Goal: Task Accomplishment & Management: Manage account settings

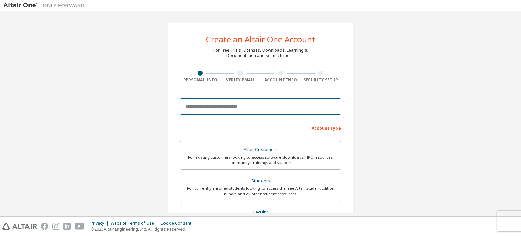
click at [214, 105] on input "email" at bounding box center [260, 106] width 161 height 16
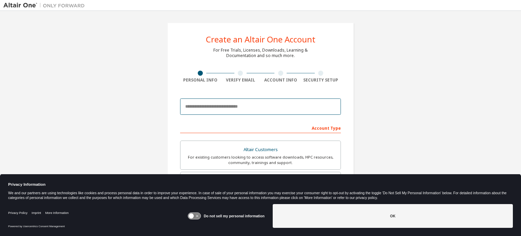
click at [201, 107] on input "email" at bounding box center [260, 106] width 161 height 16
type input "**********"
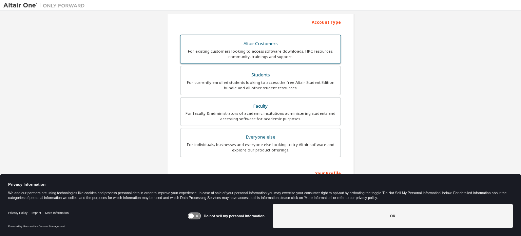
scroll to position [115, 0]
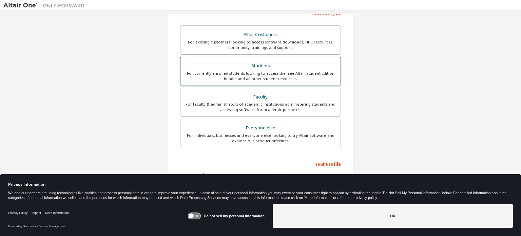
click at [267, 60] on label "Students For currently enrolled students looking to access the free Altair Stud…" at bounding box center [260, 71] width 161 height 29
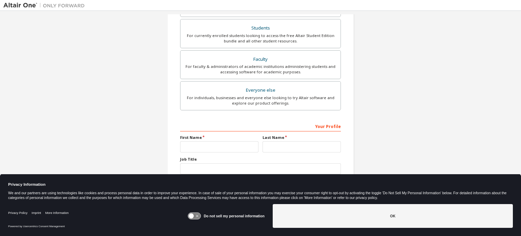
scroll to position [159, 0]
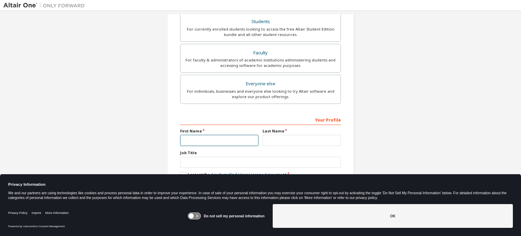
click at [197, 142] on input "text" at bounding box center [219, 140] width 78 height 11
type input "******"
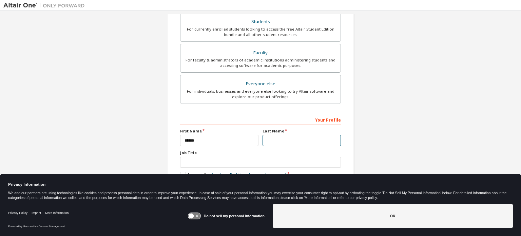
type input "**********"
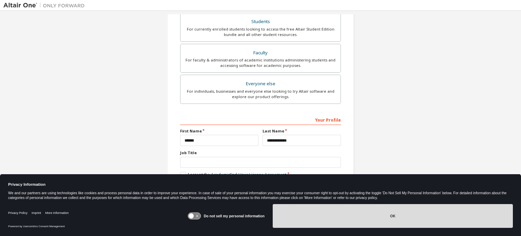
click at [312, 214] on button "OK" at bounding box center [393, 216] width 240 height 24
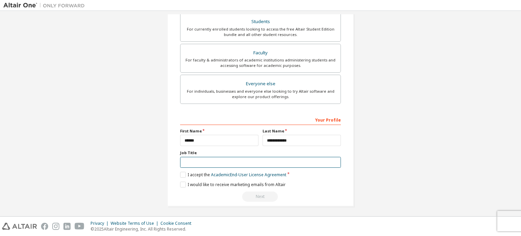
click at [194, 159] on input "text" at bounding box center [260, 162] width 161 height 11
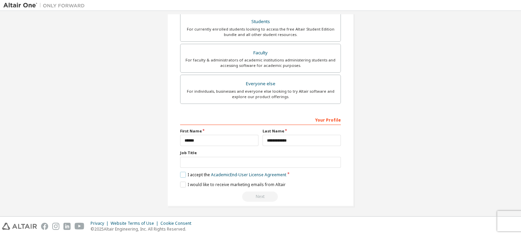
click at [180, 174] on label "I accept the Academic End-User License Agreement" at bounding box center [233, 175] width 106 height 6
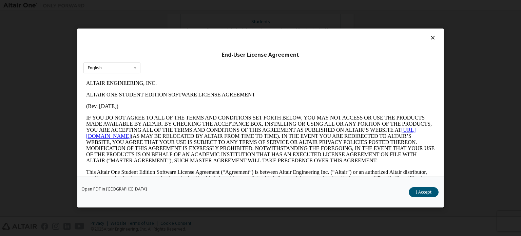
scroll to position [0, 0]
click at [428, 191] on button "I Accept" at bounding box center [423, 192] width 30 height 10
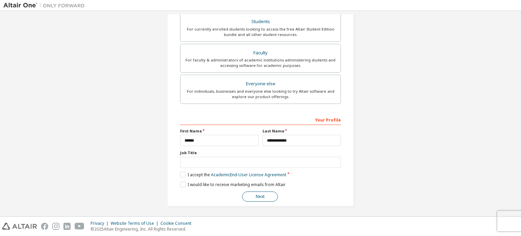
click at [255, 196] on button "Next" at bounding box center [260, 196] width 36 height 10
click at [255, 196] on div "Next" at bounding box center [260, 196] width 161 height 10
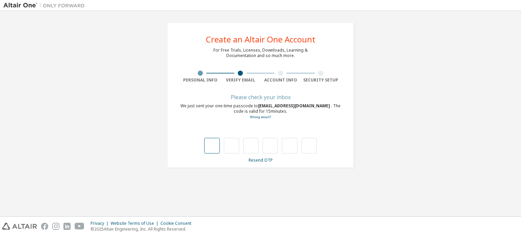
click at [216, 151] on input "text" at bounding box center [211, 146] width 15 height 16
click at [210, 148] on input "text" at bounding box center [211, 146] width 15 height 16
type input "*"
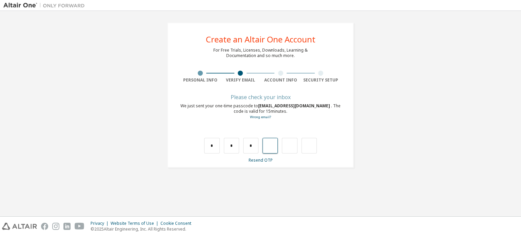
type input "*"
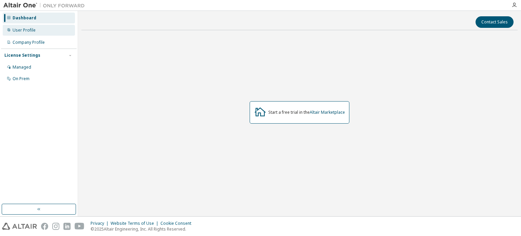
click at [31, 27] on div "User Profile" at bounding box center [24, 29] width 23 height 5
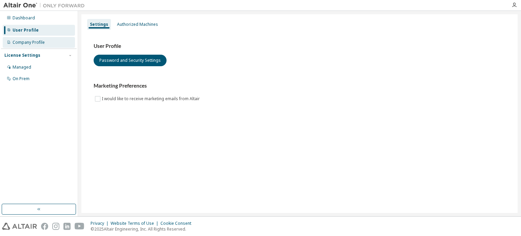
click at [31, 41] on div "Company Profile" at bounding box center [29, 42] width 32 height 5
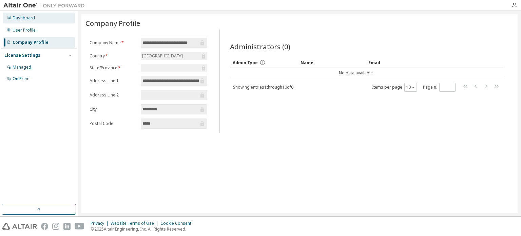
click at [23, 20] on div "Dashboard" at bounding box center [24, 17] width 22 height 5
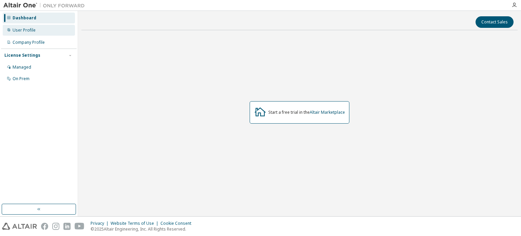
click at [48, 34] on div "User Profile" at bounding box center [39, 30] width 72 height 11
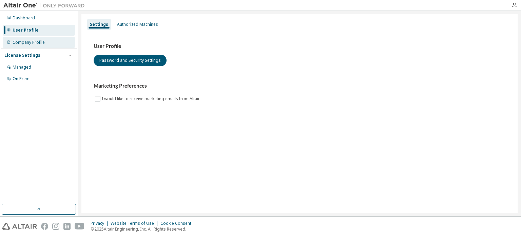
click at [36, 40] on div "Company Profile" at bounding box center [29, 42] width 32 height 5
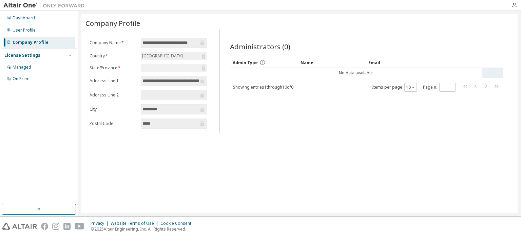
click at [259, 77] on td "No data available" at bounding box center [355, 73] width 251 height 10
click at [259, 62] on icon at bounding box center [262, 62] width 6 height 6
click at [251, 60] on span "Admin Type" at bounding box center [245, 63] width 25 height 6
click at [30, 65] on div "Managed" at bounding box center [22, 66] width 19 height 5
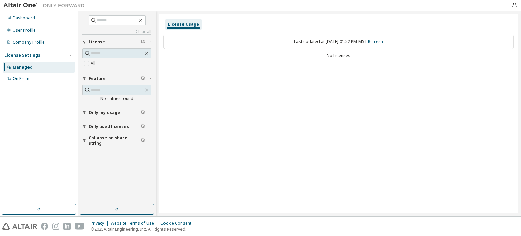
click at [184, 25] on div "License Usage" at bounding box center [183, 24] width 31 height 5
click at [24, 77] on div "On Prem" at bounding box center [21, 78] width 17 height 5
